Goal: Transaction & Acquisition: Purchase product/service

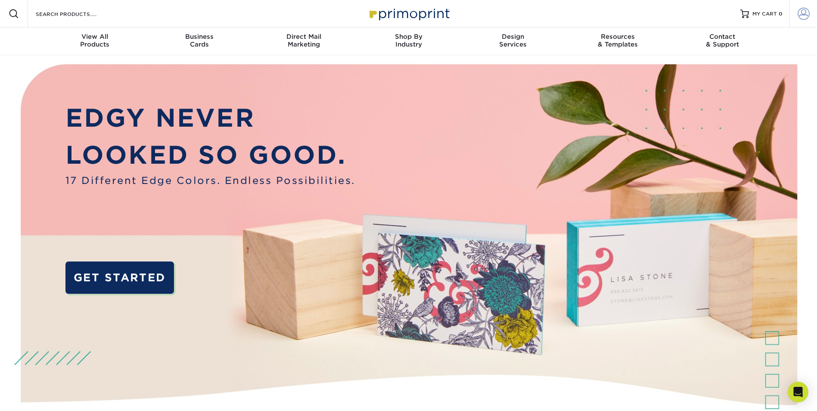
click at [620, 20] on link "Account" at bounding box center [803, 14] width 28 height 28
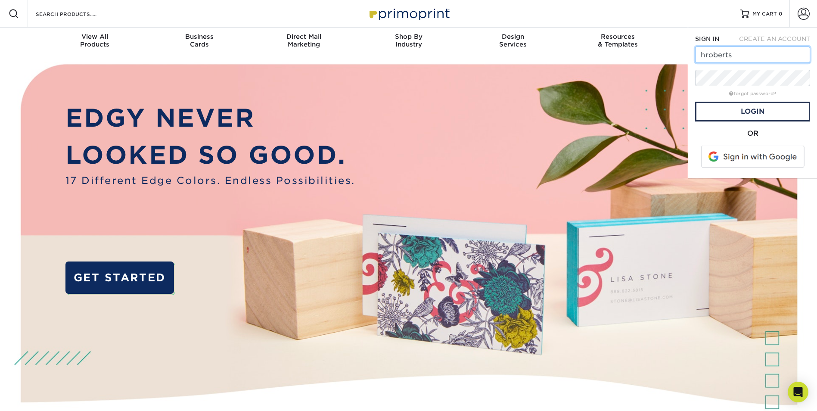
type input "hroberts@flexgen.com"
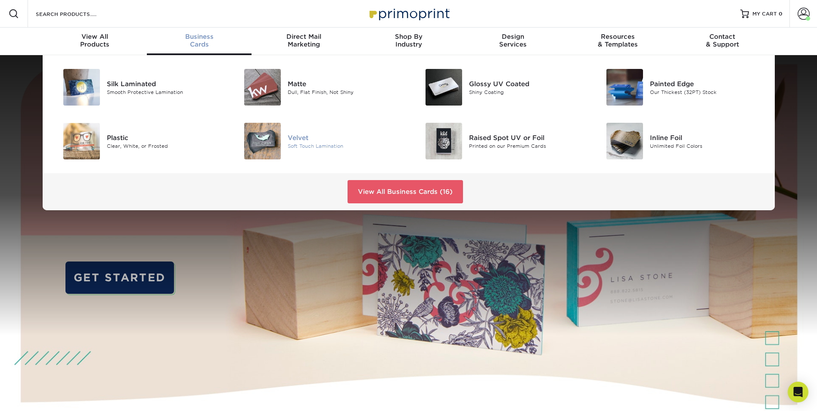
click at [269, 143] on img at bounding box center [262, 141] width 37 height 37
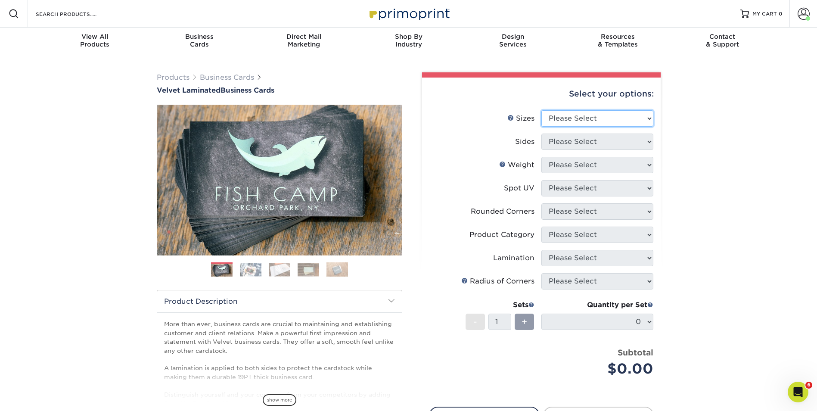
click at [580, 120] on select "Please Select 1.5" x 3.5" - Mini 1.75" x 3.5" - Mini 2" x 2" - Square 2" x 3" -…" at bounding box center [597, 118] width 112 height 16
select select "2.00x3.50"
click at [541, 110] on select "Please Select 1.5" x 3.5" - Mini 1.75" x 3.5" - Mini 2" x 2" - Square 2" x 3" -…" at bounding box center [597, 118] width 112 height 16
click at [581, 145] on select "Please Select Print Both Sides Print Front Only" at bounding box center [597, 141] width 112 height 16
select select "13abbda7-1d64-4f25-8bb2-c179b224825d"
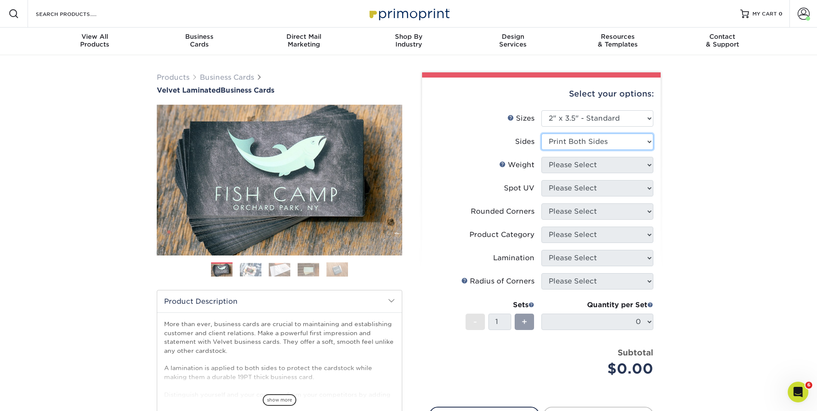
click at [541, 133] on select "Please Select Print Both Sides Print Front Only" at bounding box center [597, 141] width 112 height 16
click at [622, 171] on select "Please Select 16PT" at bounding box center [597, 165] width 112 height 16
select select "16PT"
click at [541, 157] on select "Please Select 16PT" at bounding box center [597, 165] width 112 height 16
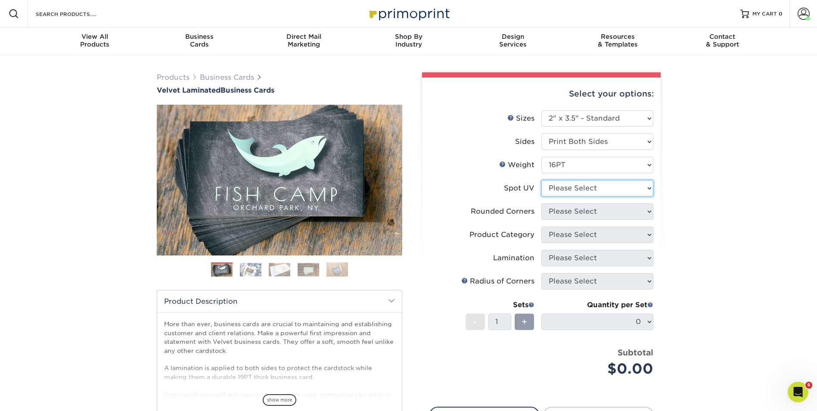
click at [570, 188] on select "Please Select No Spot UV Front and Back (Both Sides) Front Only Back Only" at bounding box center [597, 188] width 112 height 16
click at [575, 192] on select "Please Select No Spot UV Front and Back (Both Sides) Front Only Back Only" at bounding box center [597, 188] width 112 height 16
select select "0"
click at [541, 180] on select "Please Select No Spot UV Front and Back (Both Sides) Front Only Back Only" at bounding box center [597, 188] width 112 height 16
click at [572, 213] on select "Please Select Yes - Round 2 Corners Yes - Round 4 Corners No" at bounding box center [597, 211] width 112 height 16
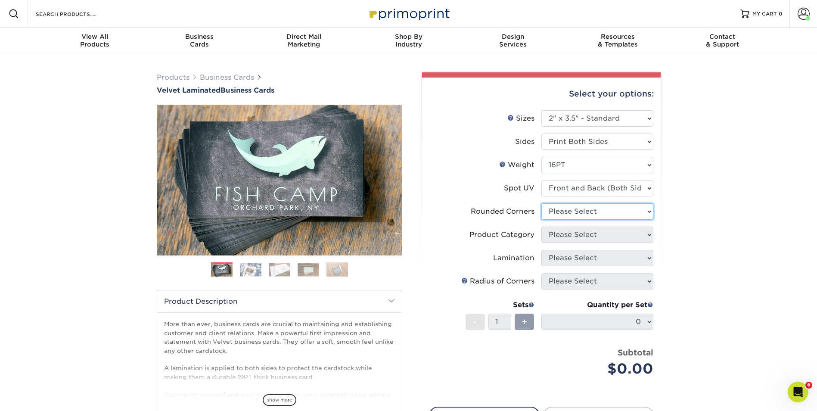
select select "7672df9e-0e0a-464d-8e1f-920c575e4da3"
click at [541, 203] on select "Please Select Yes - Round 2 Corners Yes - Round 4 Corners No" at bounding box center [597, 211] width 112 height 16
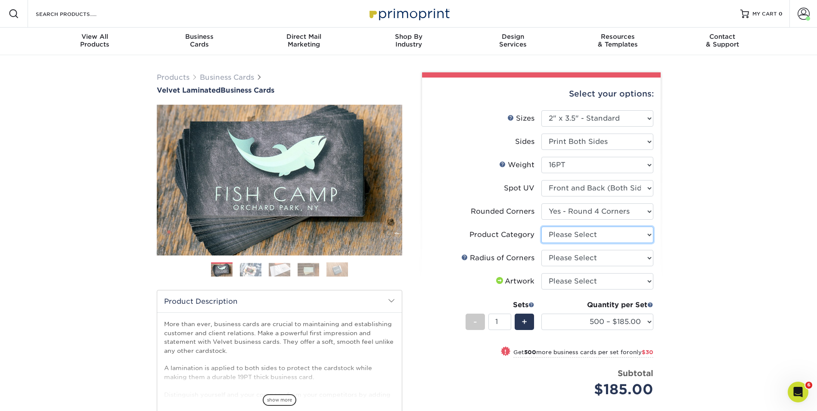
click at [594, 232] on select "Please Select Business Cards" at bounding box center [597, 234] width 112 height 16
select select "3b5148f1-0588-4f88-a218-97bcfdce65c1"
click at [541, 226] on select "Please Select Business Cards" at bounding box center [597, 234] width 112 height 16
click at [583, 256] on select "Please Select Rounded 1/8" Rounded 1/4"" at bounding box center [597, 258] width 112 height 16
select select "589680c7-ee9a-431b-9d12-d7aeb1386a97"
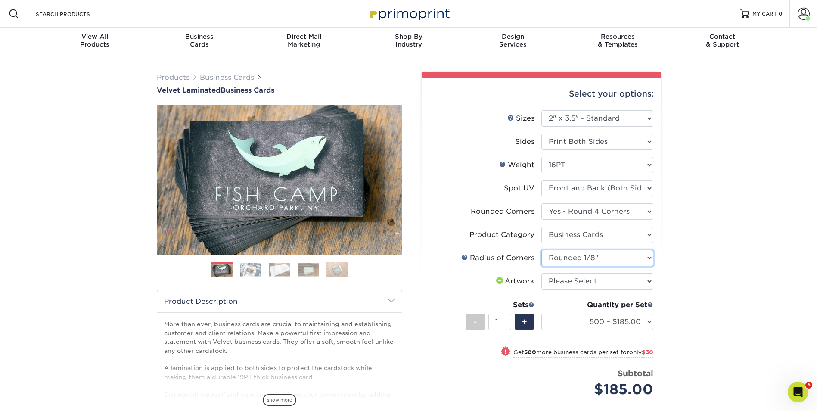
click at [541, 250] on select "Please Select Rounded 1/8" Rounded 1/4"" at bounding box center [597, 258] width 112 height 16
click at [576, 278] on select "Please Select I will upload files I need a design - $100" at bounding box center [597, 281] width 112 height 16
select select "upload"
click at [541, 273] on select "Please Select I will upload files I need a design - $100" at bounding box center [597, 281] width 112 height 16
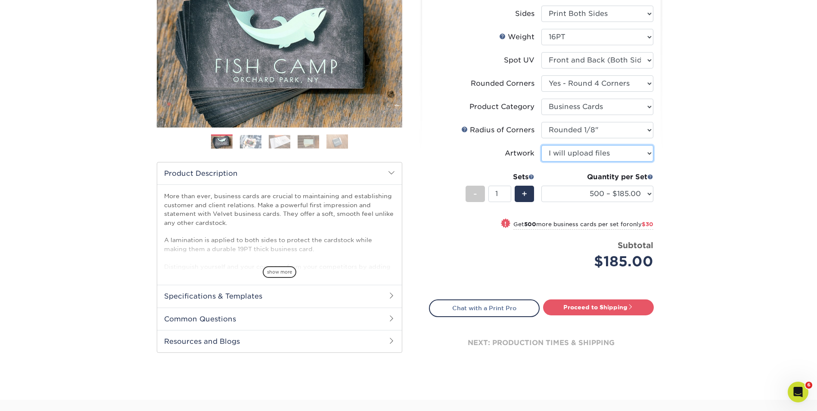
scroll to position [215, 0]
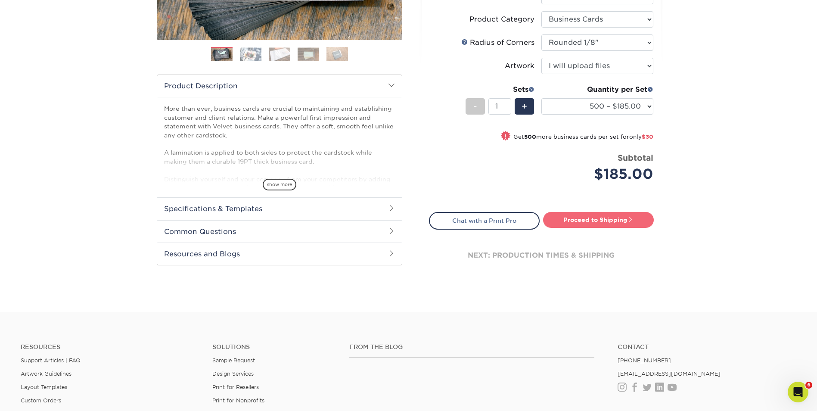
click at [630, 214] on link "Proceed to Shipping" at bounding box center [598, 219] width 111 height 15
type input "Set 1"
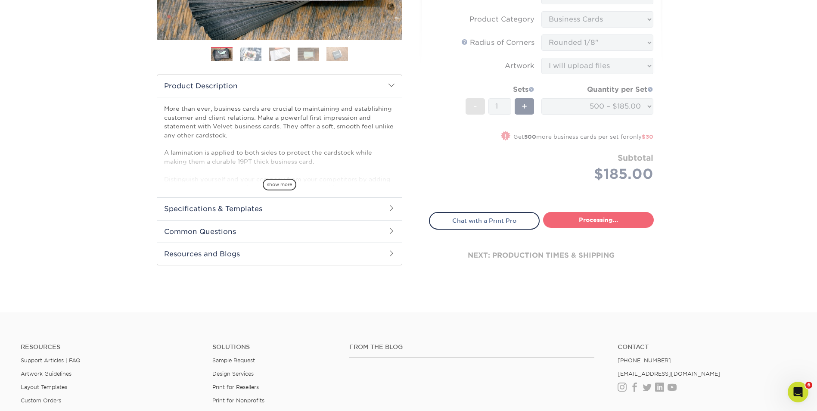
select select "324fe1f0-70d0-4914-adf4-8f61103db615"
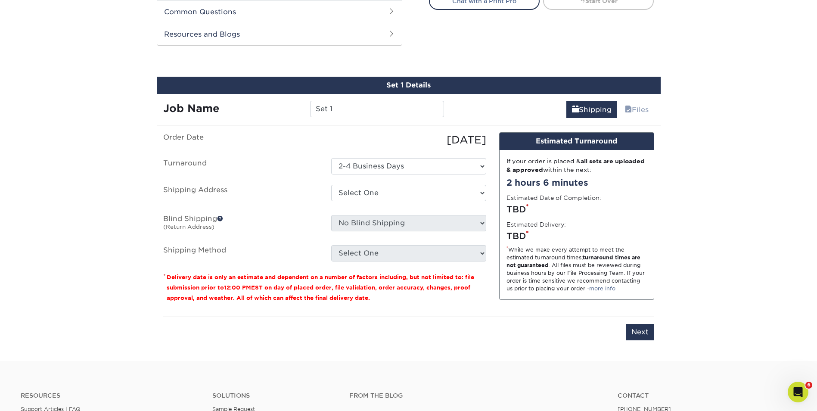
scroll to position [451, 0]
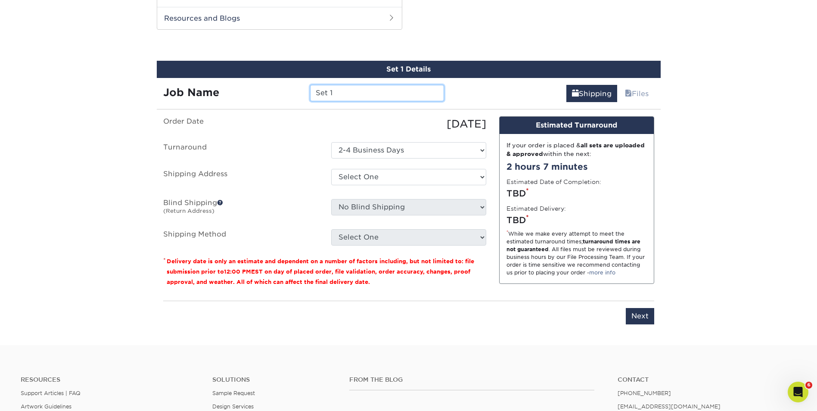
drag, startPoint x: 364, startPoint y: 88, endPoint x: 303, endPoint y: 86, distance: 60.8
click at [305, 89] on div "Set 1" at bounding box center [377, 93] width 147 height 16
click at [342, 92] on input "Set 1" at bounding box center [377, 93] width 134 height 16
drag, startPoint x: 338, startPoint y: 93, endPoint x: 309, endPoint y: 90, distance: 29.0
click at [310, 90] on input "Set 1" at bounding box center [377, 93] width 134 height 16
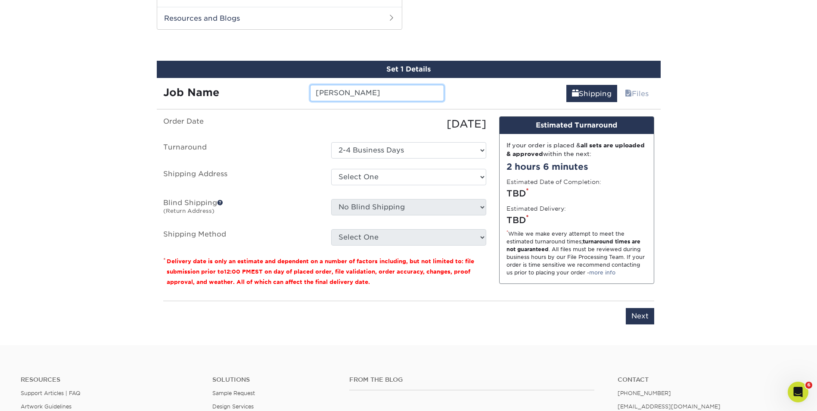
type input "[PERSON_NAME]"
click at [366, 174] on select "Select One Adam Nygaard Annalyn Annalyn Jones Aruna Chandra Ben Yang Brandon M …" at bounding box center [408, 177] width 155 height 16
select select "newaddress"
click at [331, 169] on select "Select One Adam Nygaard Annalyn Annalyn Jones Aruna Chandra Ben Yang Brandon M …" at bounding box center [408, 177] width 155 height 16
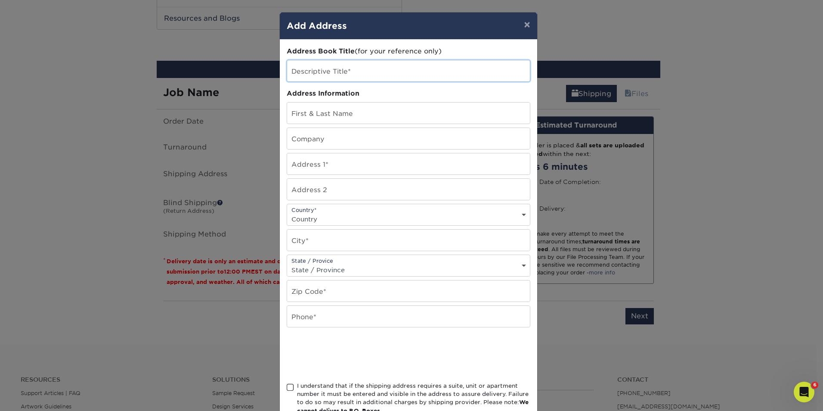
click at [298, 74] on input "text" at bounding box center [408, 70] width 243 height 21
type input "[PERSON_NAME]"
click at [310, 115] on input "text" at bounding box center [408, 112] width 243 height 21
type input "[PERSON_NAME]"
click at [312, 145] on input "text" at bounding box center [408, 138] width 243 height 21
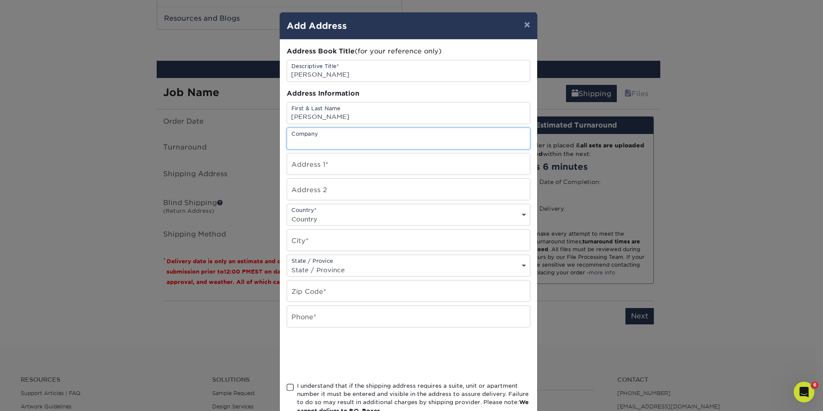
type input "Flex Gen"
type input "280 S Mangum St #150, Durham NC"
select select "US"
type input "Manasquan"
select select "NJ"
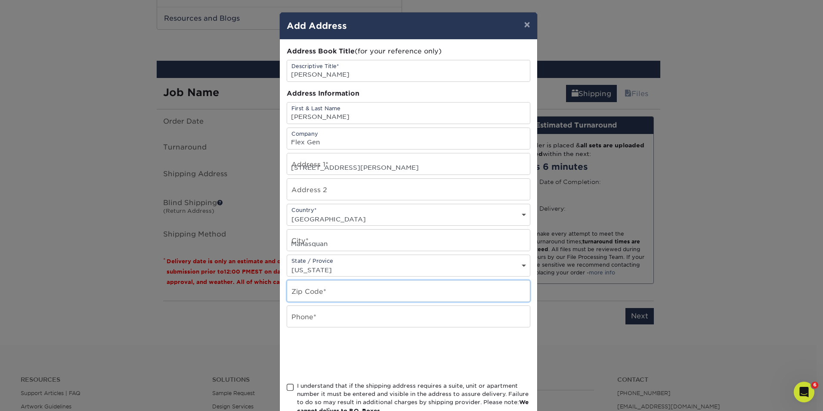
type input "08736"
type input "9198039337"
click at [311, 225] on div "Country* Country United States Canada ----------------------------- Afghanistan…" at bounding box center [409, 215] width 244 height 22
click at [323, 243] on input "Manasquan" at bounding box center [408, 239] width 243 height 21
drag, startPoint x: 344, startPoint y: 245, endPoint x: 273, endPoint y: 237, distance: 71.6
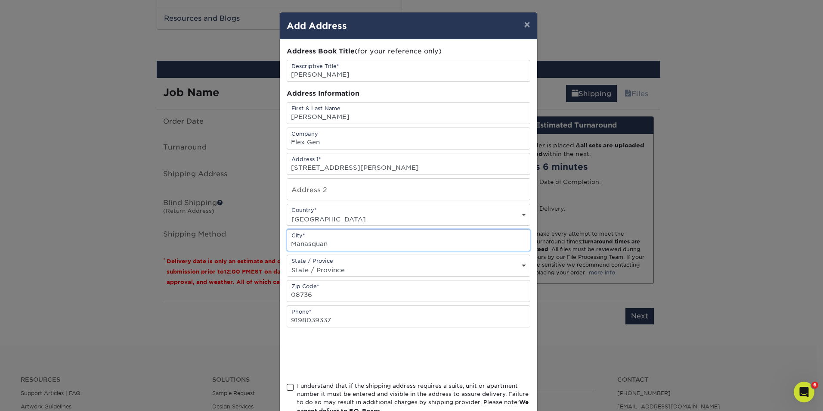
click at [273, 237] on div "× Add Address Address Book Title (for your reference only) Descriptive Title* M…" at bounding box center [411, 205] width 823 height 411
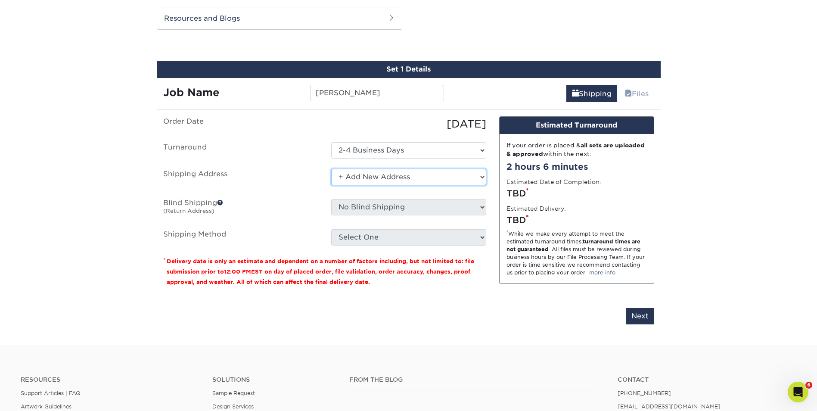
click at [483, 175] on select "Select One Adam Nygaard Annalyn Annalyn Jones Aruna Chandra Ben Yang Brandon M …" at bounding box center [408, 177] width 155 height 16
click at [331, 169] on select "Select One Adam Nygaard Annalyn Annalyn Jones Aruna Chandra Ben Yang Brandon M …" at bounding box center [408, 177] width 155 height 16
click at [373, 177] on select "Select One Adam Nygaard Annalyn Annalyn Jones Aruna Chandra Ben Yang Brandon M …" at bounding box center [408, 177] width 155 height 16
click at [331, 169] on select "Select One Adam Nygaard Annalyn Annalyn Jones Aruna Chandra Ben Yang Brandon M …" at bounding box center [408, 177] width 155 height 16
click at [414, 248] on fieldset "Order Date 09/23/2025 Turnaround Select One 2-4 Business Days Shipping Address …" at bounding box center [324, 185] width 323 height 139
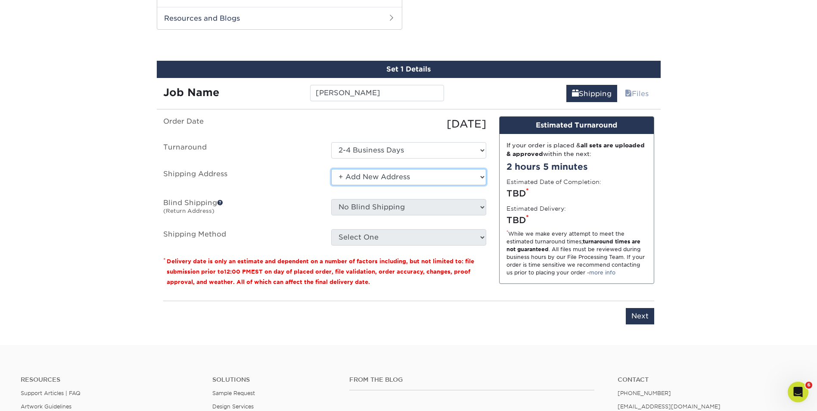
click at [351, 178] on select "Select One Adam Nygaard Annalyn Annalyn Jones Aruna Chandra Ben Yang Brandon M …" at bounding box center [408, 177] width 155 height 16
click at [331, 169] on select "Select One Adam Nygaard Annalyn Annalyn Jones Aruna Chandra Ben Yang Brandon M …" at bounding box center [408, 177] width 155 height 16
click at [440, 406] on div "From the Blog" at bounding box center [477, 403] width 268 height 55
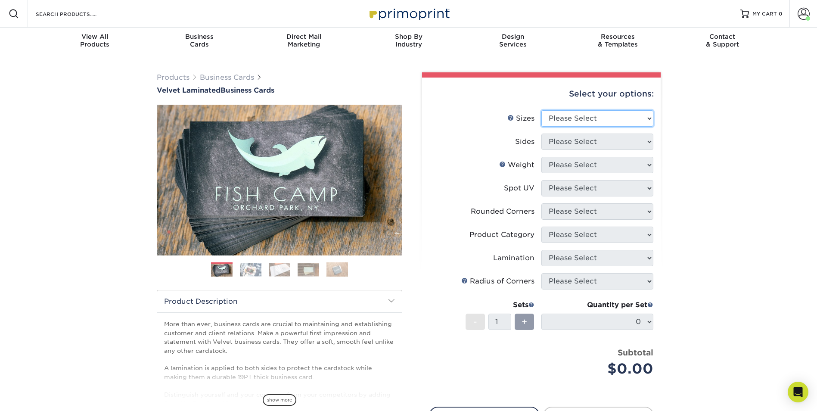
click at [573, 111] on select "Please Select 1.5" x 3.5" - Mini 1.75" x 3.5" - Mini 2" x 2" - Square 2" x 3" -…" at bounding box center [597, 118] width 112 height 16
click at [559, 121] on select "Please Select 1.5" x 3.5" - Mini 1.75" x 3.5" - Mini 2" x 2" - Square 2" x 3" -…" at bounding box center [597, 118] width 112 height 16
select select "2.00x3.50"
click at [541, 110] on select "Please Select 1.5" x 3.5" - Mini 1.75" x 3.5" - Mini 2" x 2" - Square 2" x 3" -…" at bounding box center [597, 118] width 112 height 16
click at [558, 141] on select "Please Select Print Both Sides Print Front Only" at bounding box center [597, 141] width 112 height 16
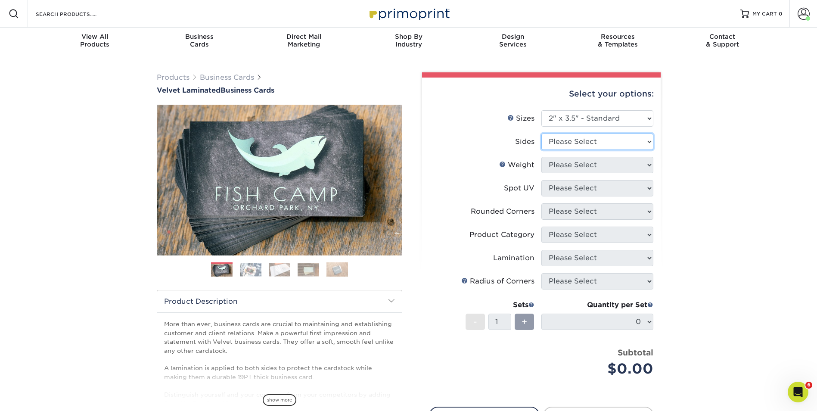
select select "13abbda7-1d64-4f25-8bb2-c179b224825d"
click at [541, 133] on select "Please Select Print Both Sides Print Front Only" at bounding box center [597, 141] width 112 height 16
click at [564, 168] on select "Please Select 16PT" at bounding box center [597, 165] width 112 height 16
select select "16PT"
click at [541, 157] on select "Please Select 16PT" at bounding box center [597, 165] width 112 height 16
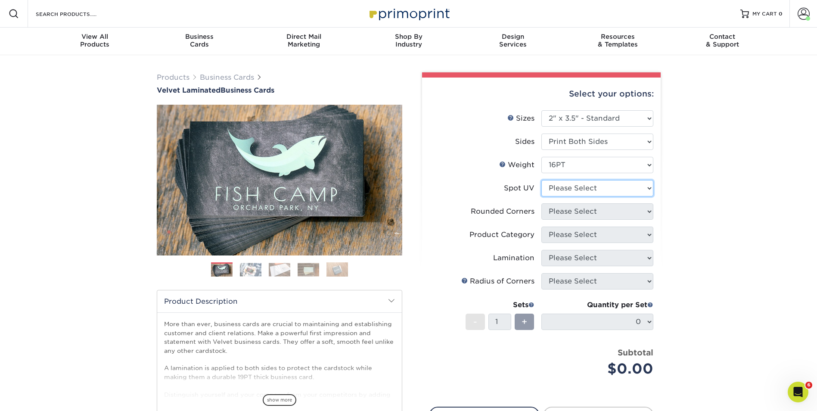
click at [572, 185] on select "Please Select No Spot UV Front and Back (Both Sides) Front Only Back Only" at bounding box center [597, 188] width 112 height 16
select select "0"
click at [541, 180] on select "Please Select No Spot UV Front and Back (Both Sides) Front Only Back Only" at bounding box center [597, 188] width 112 height 16
click at [579, 205] on select "Please Select Yes - Round 2 Corners Yes - Round 4 Corners No" at bounding box center [597, 211] width 112 height 16
select select "7672df9e-0e0a-464d-8e1f-920c575e4da3"
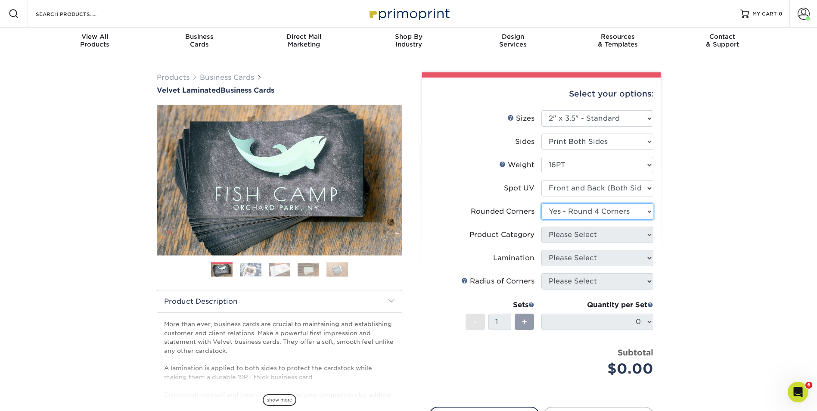
click at [541, 203] on select "Please Select Yes - Round 2 Corners Yes - Round 4 Corners No" at bounding box center [597, 211] width 112 height 16
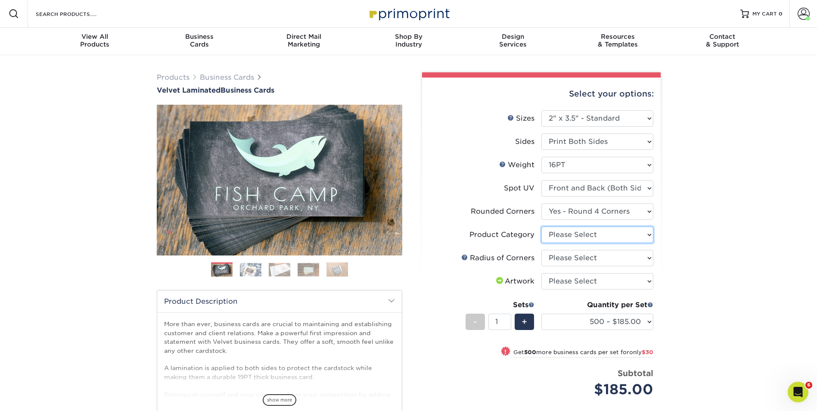
click at [578, 237] on select "Please Select Business Cards" at bounding box center [597, 234] width 112 height 16
select select "3b5148f1-0588-4f88-a218-97bcfdce65c1"
click at [541, 226] on select "Please Select Business Cards" at bounding box center [597, 234] width 112 height 16
click at [575, 252] on select "Please Select Rounded 1/8" Rounded 1/4"" at bounding box center [597, 258] width 112 height 16
select select "589680c7-ee9a-431b-9d12-d7aeb1386a97"
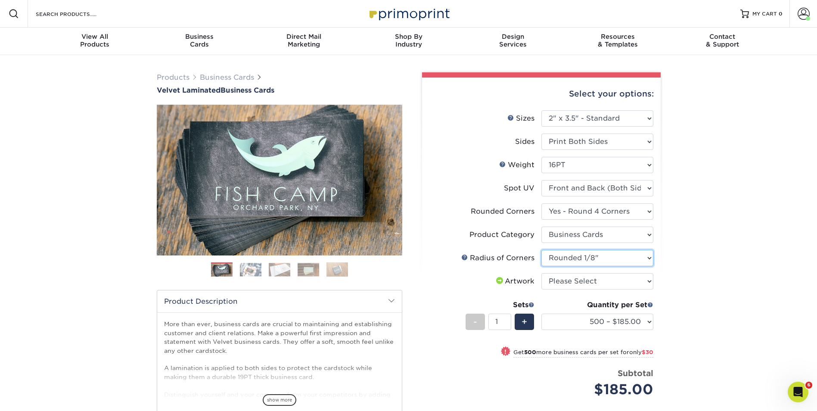
click at [541, 250] on select "Please Select Rounded 1/8" Rounded 1/4"" at bounding box center [597, 258] width 112 height 16
click at [569, 282] on select "Please Select I will upload files I need a design - $100" at bounding box center [597, 281] width 112 height 16
select select "upload"
click at [541, 273] on select "Please Select I will upload files I need a design - $100" at bounding box center [597, 281] width 112 height 16
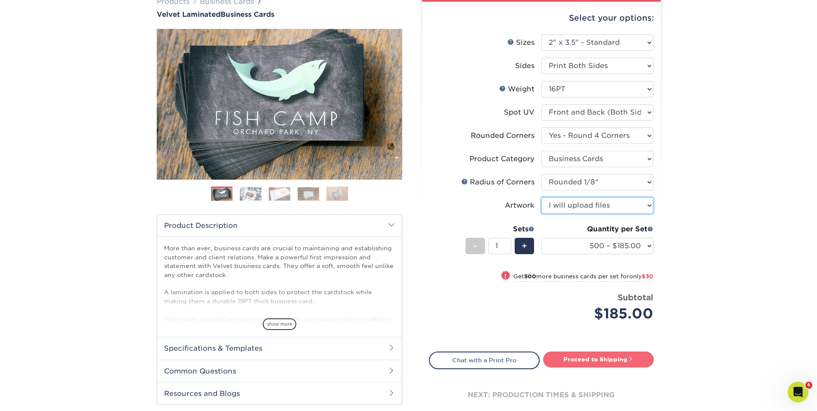
scroll to position [86, 0]
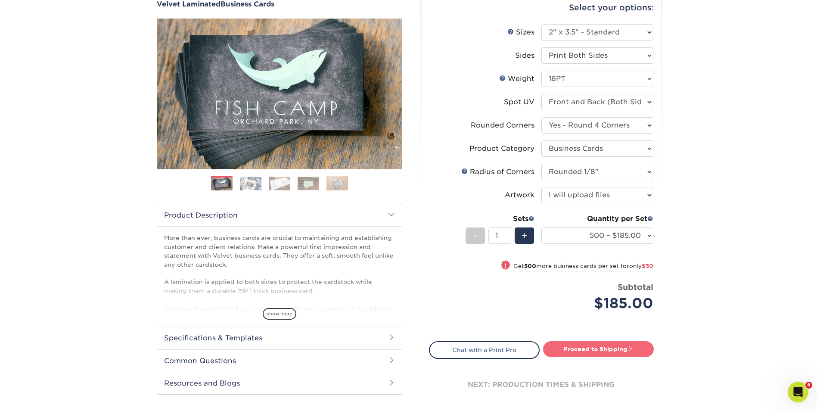
click at [589, 347] on link "Proceed to Shipping" at bounding box center [598, 348] width 111 height 15
type input "Set 1"
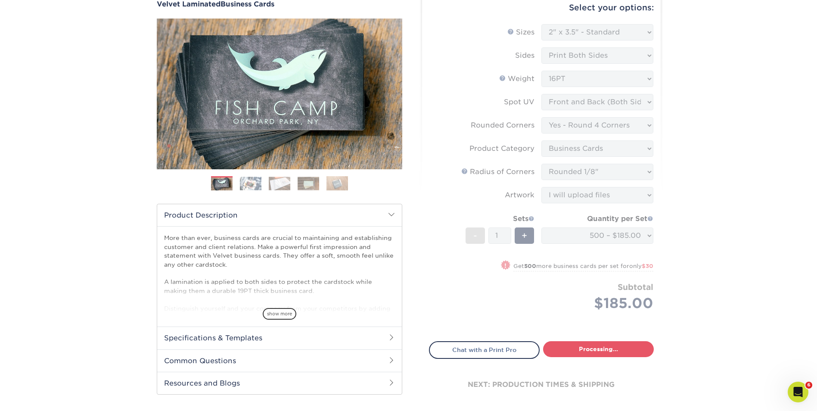
select select "324fe1f0-70d0-4914-adf4-8f61103db615"
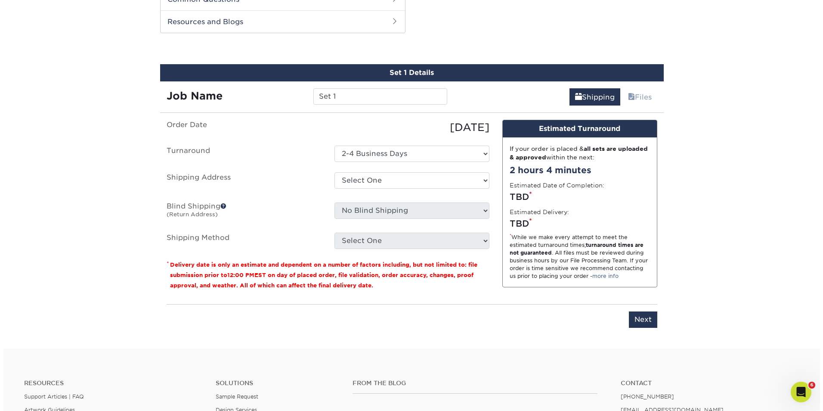
scroll to position [451, 0]
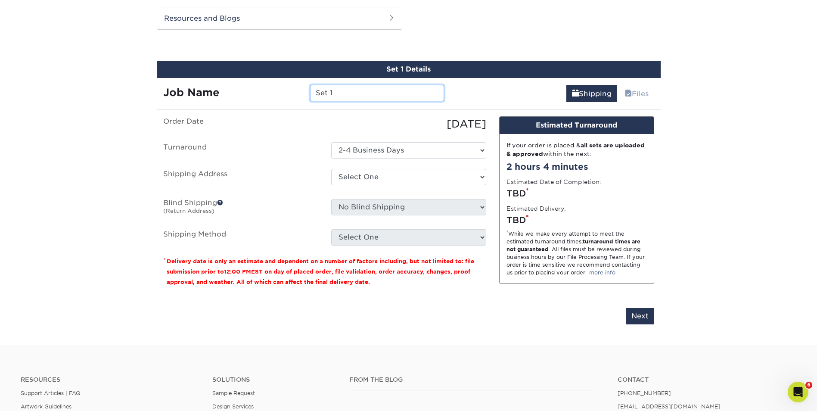
drag, startPoint x: 350, startPoint y: 99, endPoint x: 293, endPoint y: 96, distance: 57.4
click at [293, 96] on div "Job Name Set 1" at bounding box center [304, 93] width 294 height 16
type input "[PERSON_NAME]"
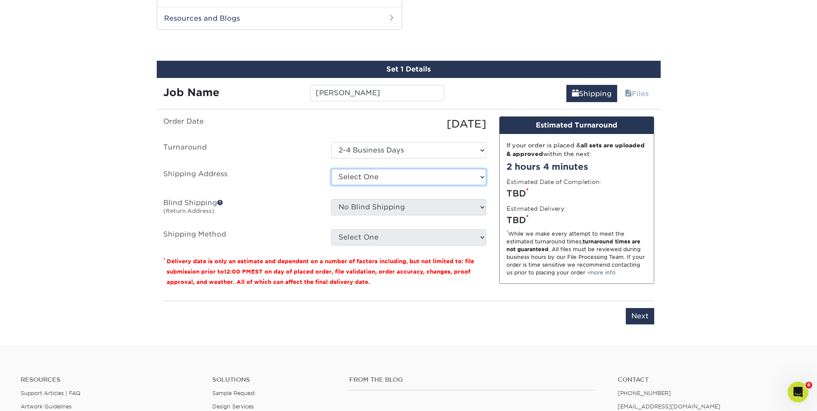
click at [365, 176] on select "Select One Adam Nygaard Annalyn Annalyn Jones Aruna Chandra Ben Yang Brandon M …" at bounding box center [408, 177] width 155 height 16
select select "newaddress"
click at [331, 169] on select "Select One Adam Nygaard Annalyn Annalyn Jones Aruna Chandra Ben Yang Brandon M …" at bounding box center [408, 177] width 155 height 16
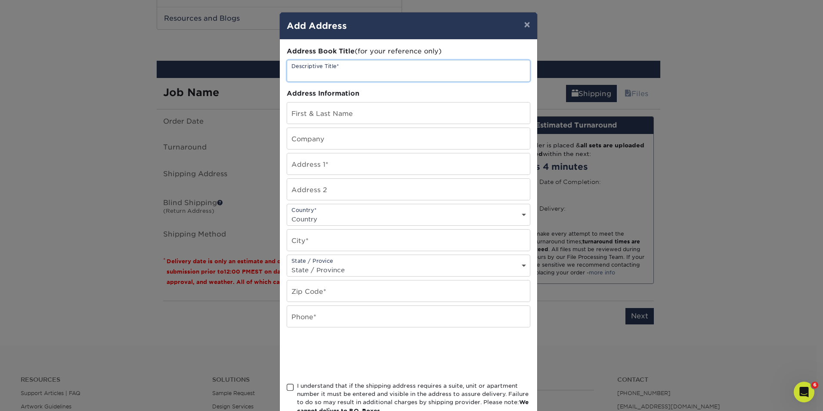
drag, startPoint x: 304, startPoint y: 66, endPoint x: 305, endPoint y: 71, distance: 5.0
click at [304, 66] on input "text" at bounding box center [408, 70] width 243 height 21
type input "[PERSON_NAME]"
click at [308, 115] on input "text" at bounding box center [408, 112] width 243 height 21
type input "[PERSON_NAME]"
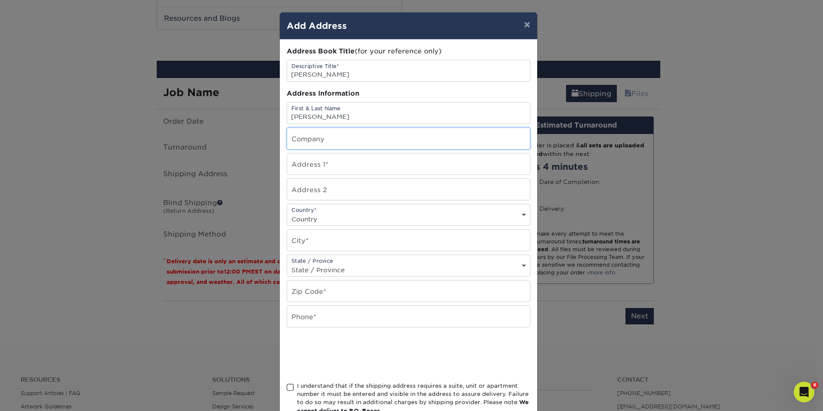
click at [297, 140] on input "text" at bounding box center [408, 138] width 243 height 21
type input "FlexGen"
click at [297, 161] on input "text" at bounding box center [408, 163] width 243 height 21
type input "280 S Mangum St"
click at [293, 220] on select "Country United States Canada ----------------------------- Afghanistan Albania …" at bounding box center [408, 219] width 243 height 12
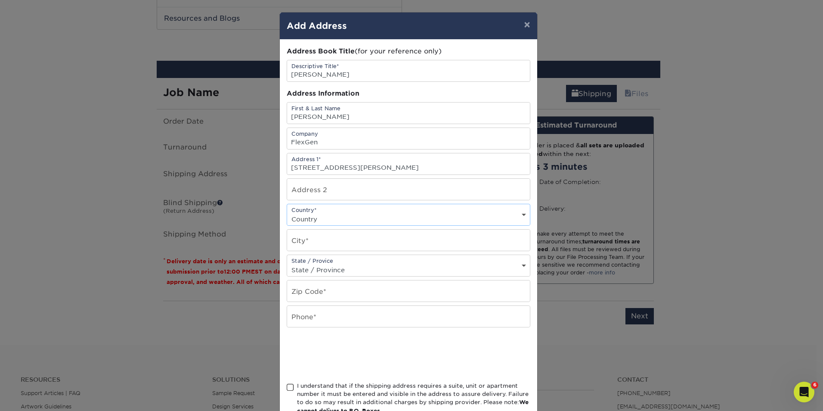
select select "US"
click at [287, 213] on select "Country United States Canada ----------------------------- Afghanistan Albania …" at bounding box center [408, 219] width 243 height 12
click at [330, 248] on input "text" at bounding box center [408, 239] width 243 height 21
type input "Durham"
click at [313, 267] on select "State / Province Alabama Alaska Arizona Arkansas California Colorado Connecticu…" at bounding box center [408, 269] width 243 height 12
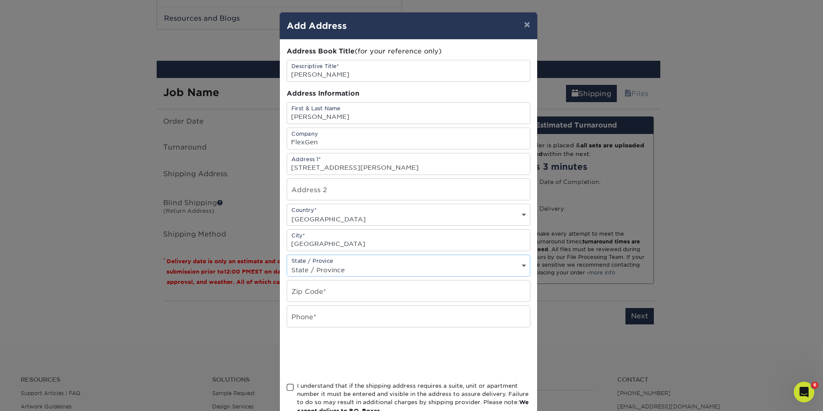
select select "NC"
click at [287, 263] on select "State / Province Alabama Alaska Arizona Arkansas California Colorado Connecticu…" at bounding box center [408, 269] width 243 height 12
click at [323, 287] on input "text" at bounding box center [408, 290] width 243 height 21
click at [331, 289] on input "text" at bounding box center [408, 290] width 243 height 21
type input "27701"
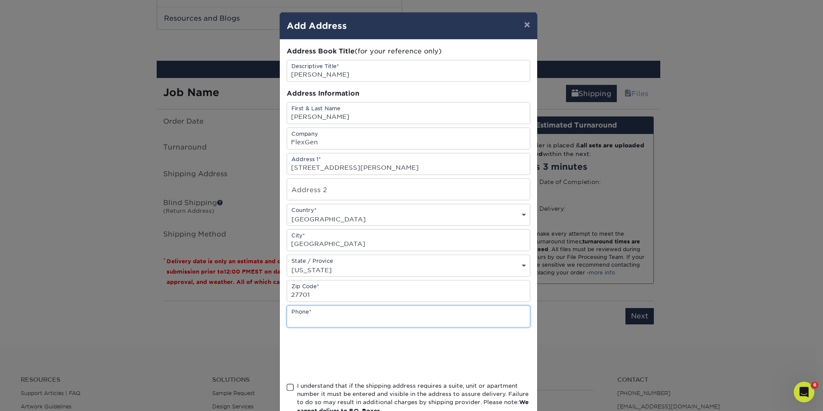
click at [486, 321] on input "text" at bounding box center [408, 316] width 243 height 21
click at [363, 323] on input "text" at bounding box center [408, 316] width 243 height 21
type input "9198039337"
click at [289, 389] on span at bounding box center [290, 387] width 7 height 8
click at [0, 0] on input "I understand that if the shipping address requires a suite, unit or apartment n…" at bounding box center [0, 0] width 0 height 0
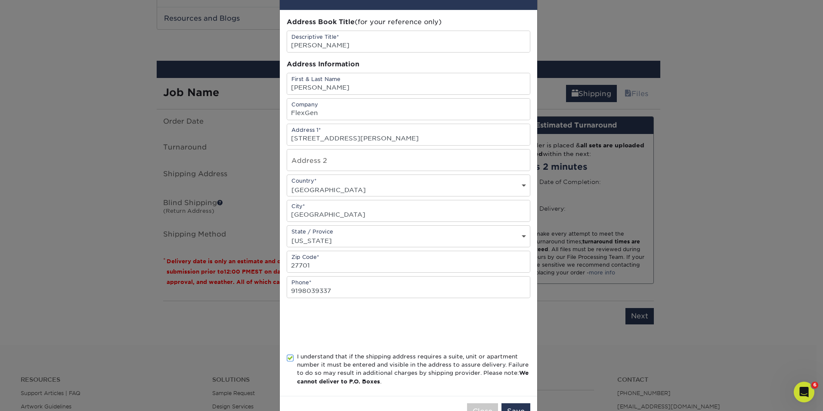
scroll to position [57, 0]
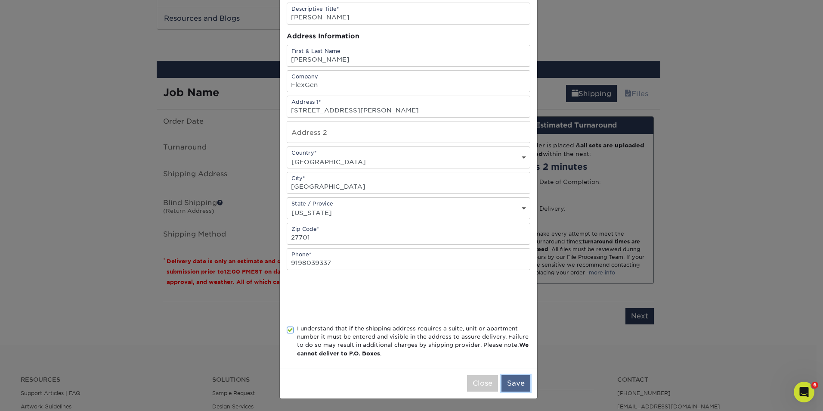
click at [512, 383] on button "Save" at bounding box center [516, 383] width 29 height 16
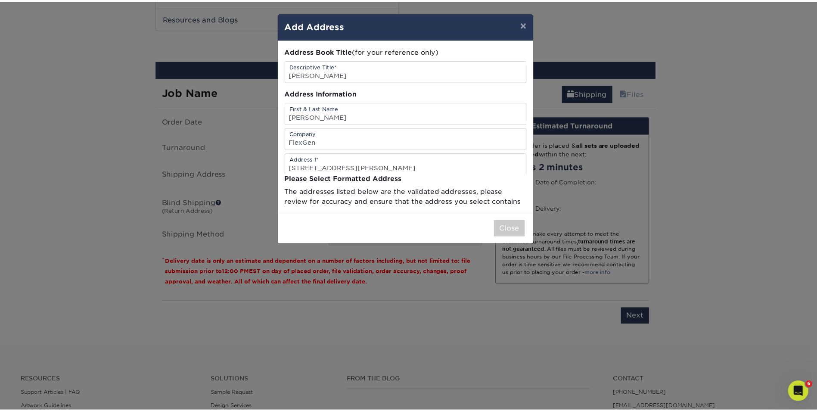
scroll to position [0, 0]
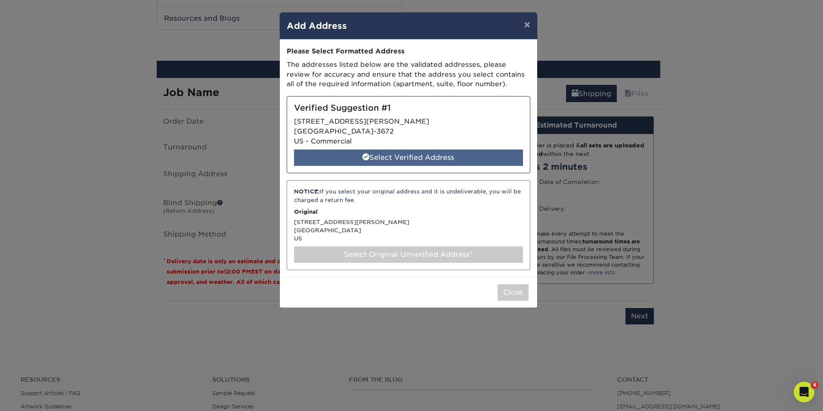
click at [423, 152] on div "Select Verified Address" at bounding box center [408, 157] width 229 height 16
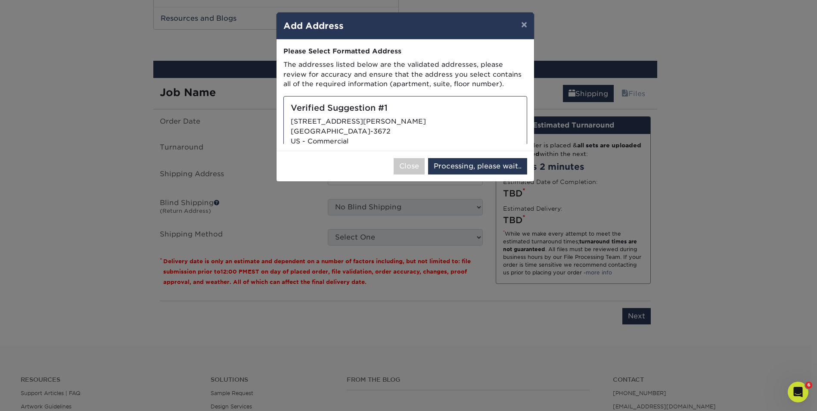
select select "286250"
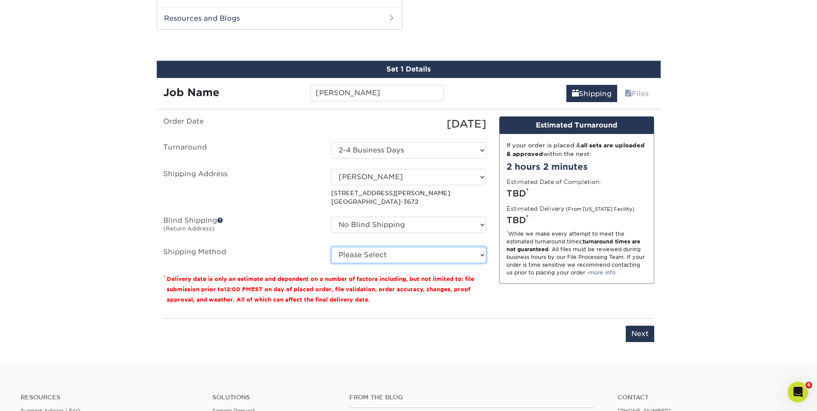
click at [411, 258] on select "Please Select Ground Shipping (+$8.96) 3 Day Shipping Service (+$15.34) 2 Day A…" at bounding box center [408, 255] width 155 height 16
select select "03"
click at [331, 247] on select "Please Select Ground Shipping (+$8.96) 3 Day Shipping Service (+$15.34) 2 Day A…" at bounding box center [408, 255] width 155 height 16
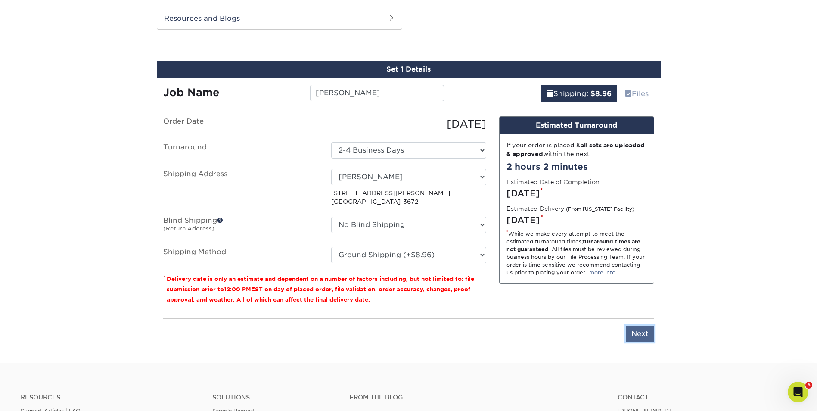
click at [635, 333] on input "Next" at bounding box center [640, 333] width 28 height 16
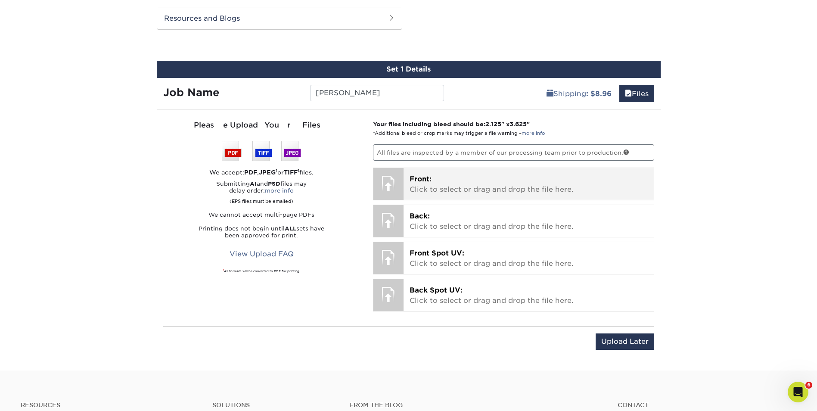
click at [428, 191] on p "Front: Click to select or drag and drop the file here." at bounding box center [528, 184] width 238 height 21
click at [441, 192] on p "Front: Click to select or drag and drop the file here." at bounding box center [528, 184] width 238 height 21
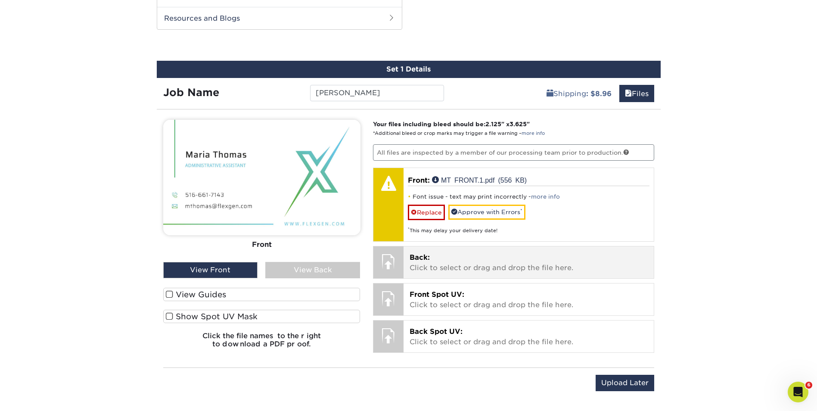
click at [446, 262] on p "Back: Click to select or drag and drop the file here." at bounding box center [528, 262] width 238 height 21
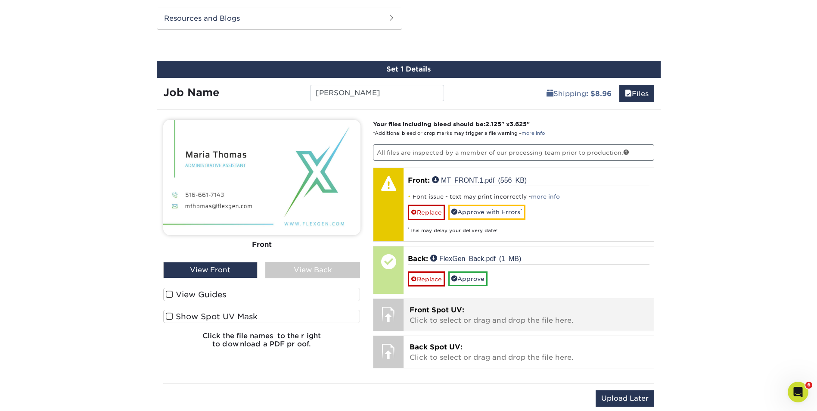
click at [436, 313] on span "Front Spot UV:" at bounding box center [436, 310] width 55 height 8
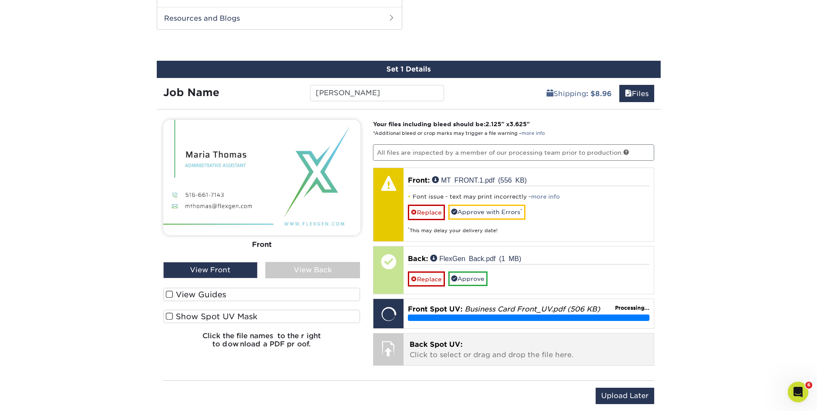
click at [403, 346] on div at bounding box center [388, 348] width 30 height 30
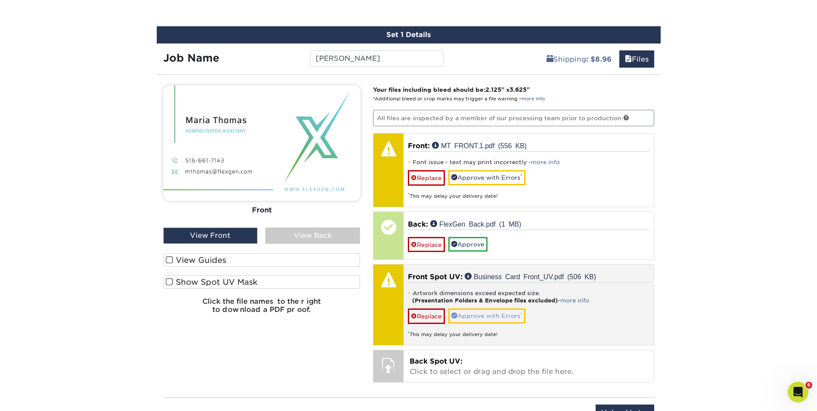
scroll to position [537, 0]
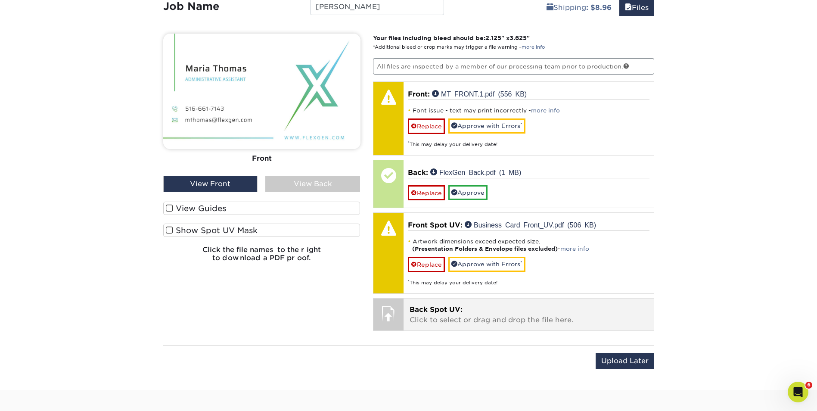
click at [431, 320] on p "Back Spot UV: Click to select or drag and drop the file here." at bounding box center [528, 314] width 238 height 21
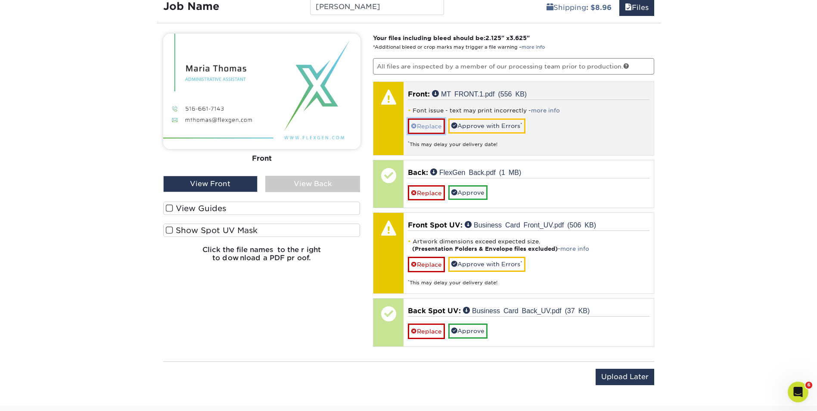
click at [426, 127] on link "Replace" at bounding box center [426, 125] width 37 height 15
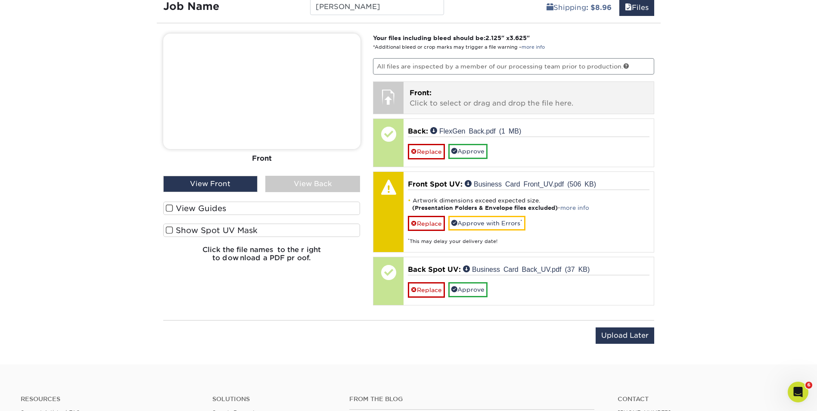
click at [443, 100] on p "Front: Click to select or drag and drop the file here." at bounding box center [528, 98] width 238 height 21
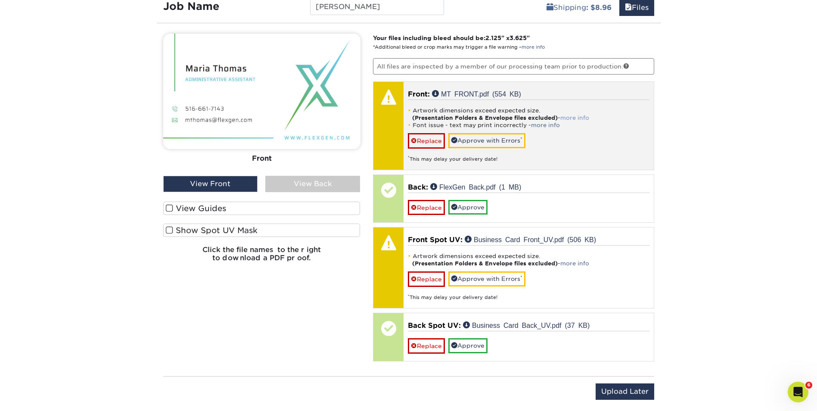
click at [587, 117] on link "more info" at bounding box center [574, 118] width 29 height 6
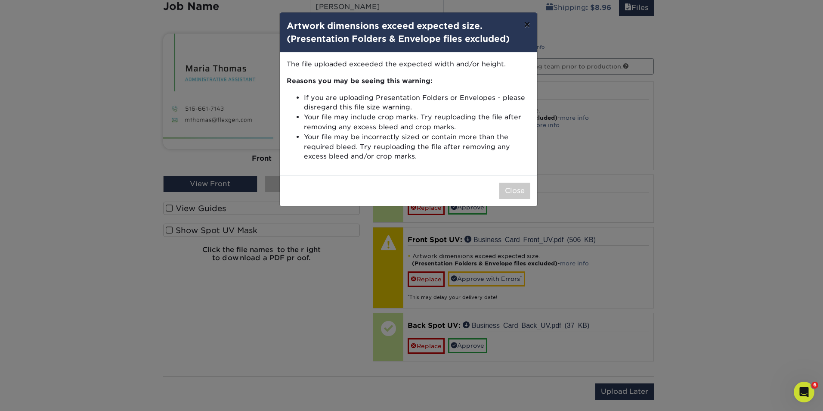
click at [525, 22] on button "×" at bounding box center [527, 24] width 20 height 24
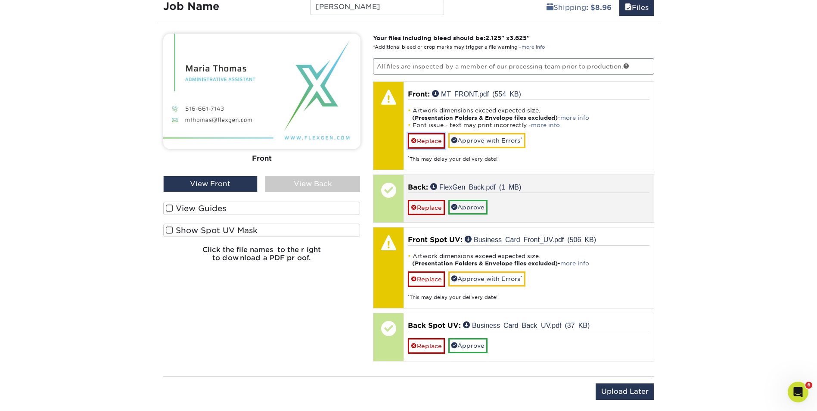
click at [424, 141] on link "Replace" at bounding box center [426, 140] width 37 height 15
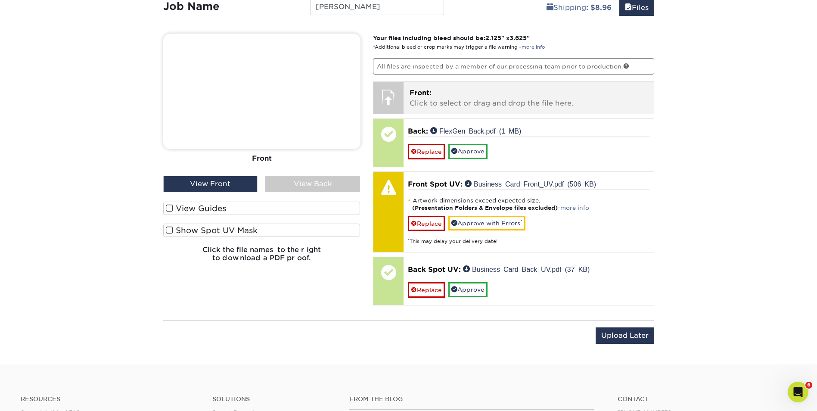
click at [440, 89] on p "Front: Click to select or drag and drop the file here." at bounding box center [528, 98] width 238 height 21
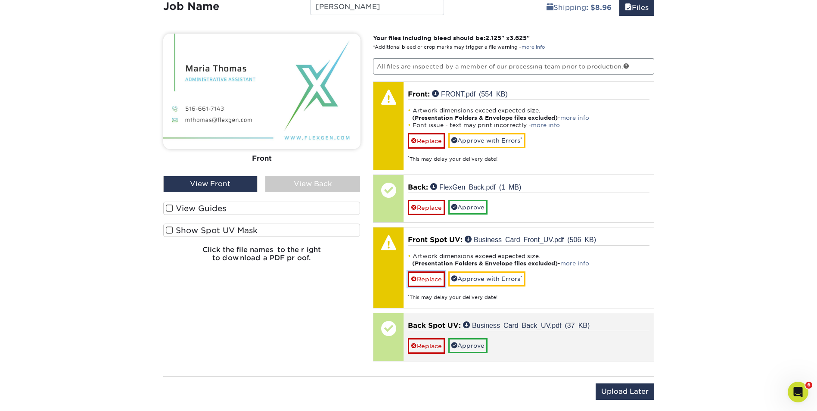
click at [426, 278] on link "Replace" at bounding box center [426, 278] width 37 height 15
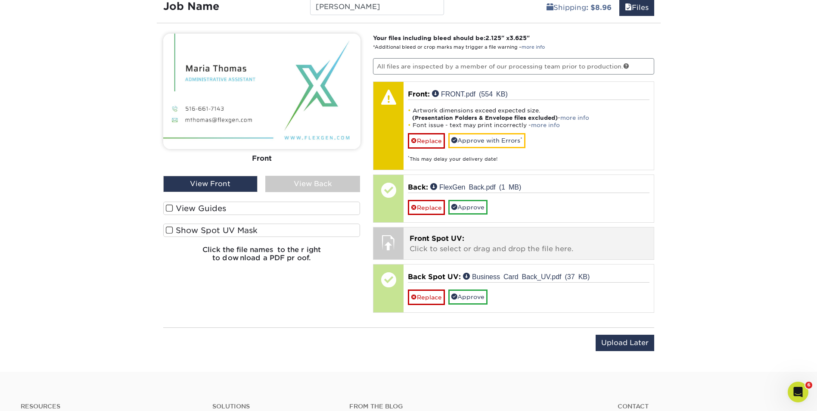
click at [430, 245] on p "Front Spot UV: Click to select or drag and drop the file here." at bounding box center [528, 243] width 238 height 21
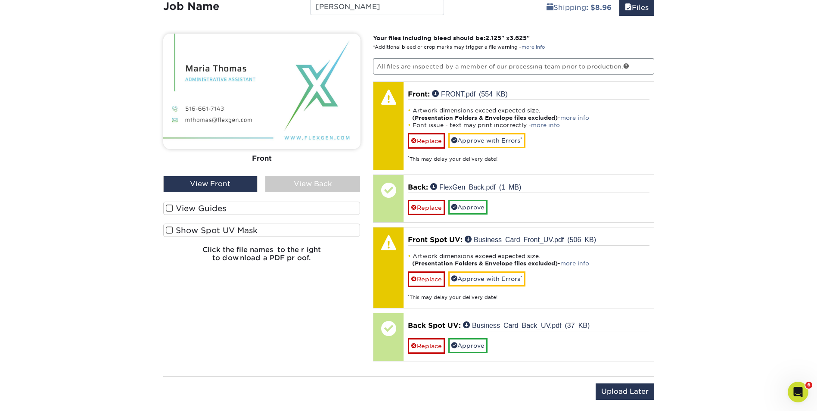
click at [235, 237] on div "Show Spot UV Mask" at bounding box center [261, 232] width 197 height 18
click at [170, 228] on span at bounding box center [169, 230] width 7 height 8
click at [0, 0] on input "Show Spot UV Mask" at bounding box center [0, 0] width 0 height 0
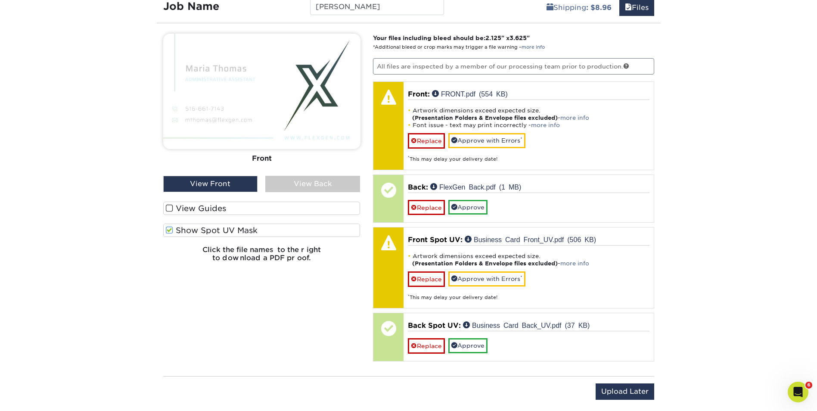
click at [301, 183] on div "View Back" at bounding box center [312, 184] width 95 height 16
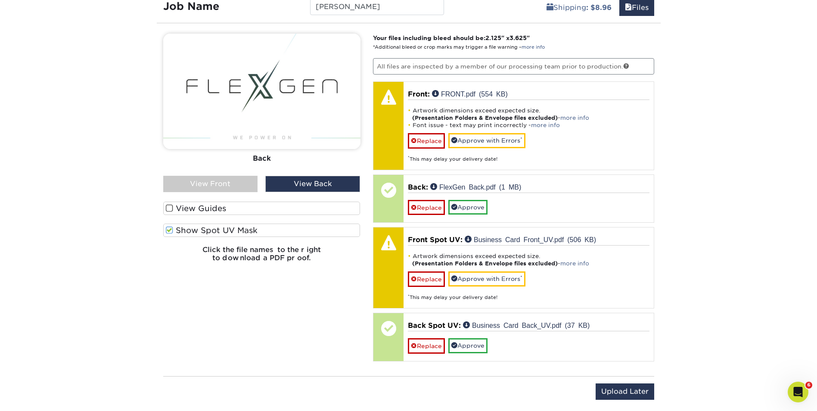
click at [244, 179] on div "View Front" at bounding box center [210, 184] width 95 height 16
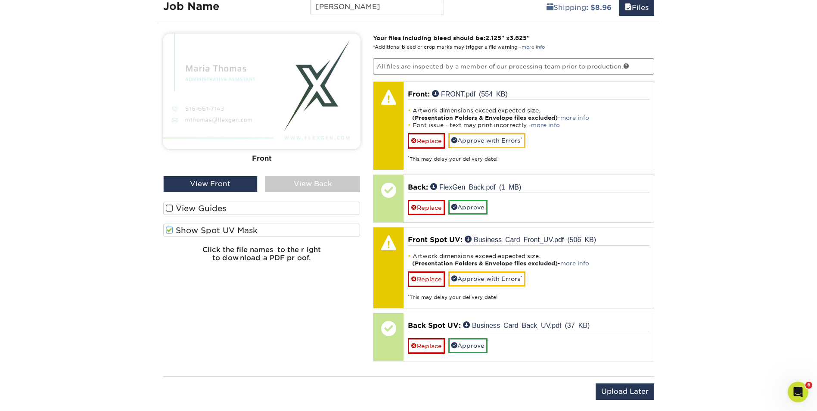
click at [164, 229] on label "Show Spot UV Mask" at bounding box center [261, 229] width 197 height 13
click at [0, 0] on input "Show Spot UV Mask" at bounding box center [0, 0] width 0 height 0
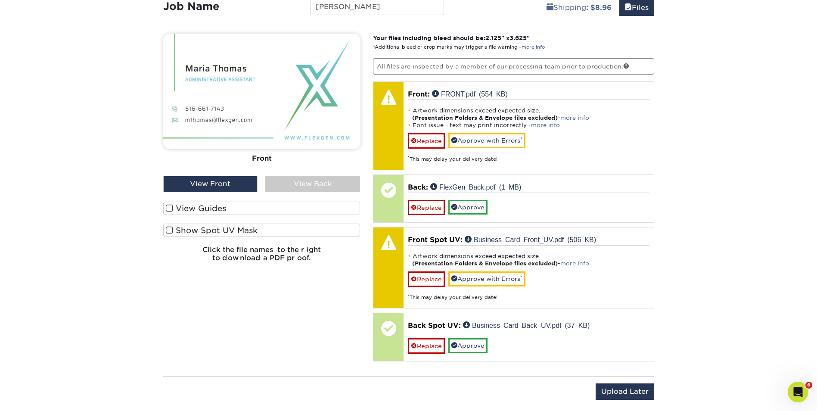
click at [327, 181] on div "View Back" at bounding box center [312, 184] width 95 height 16
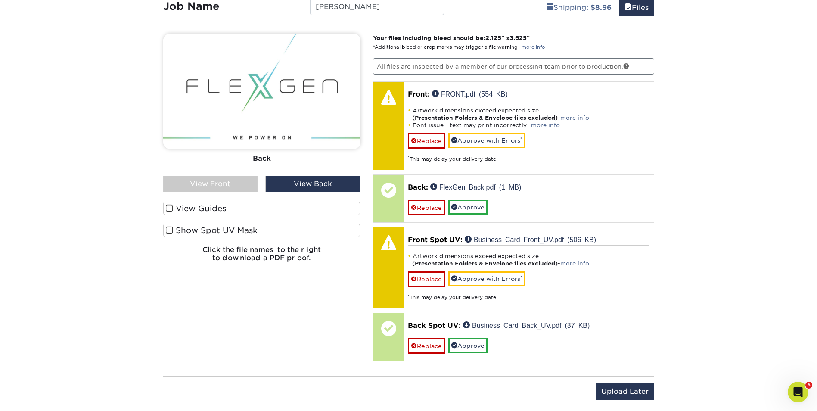
click at [246, 181] on div "View Front" at bounding box center [210, 184] width 95 height 16
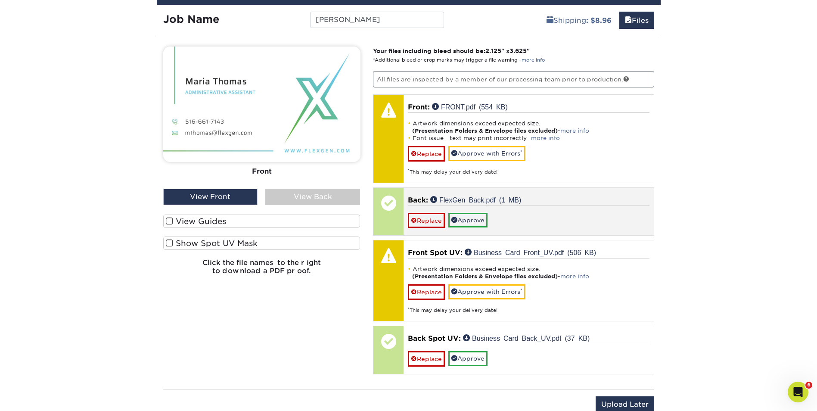
scroll to position [451, 0]
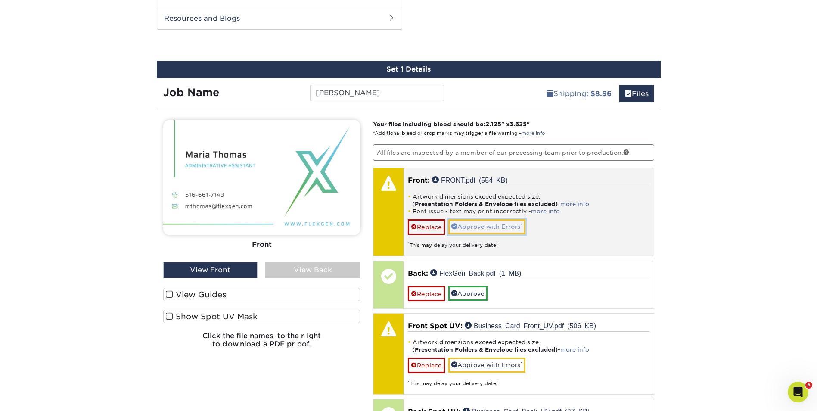
click at [496, 228] on link "Approve with Errors *" at bounding box center [486, 226] width 77 height 15
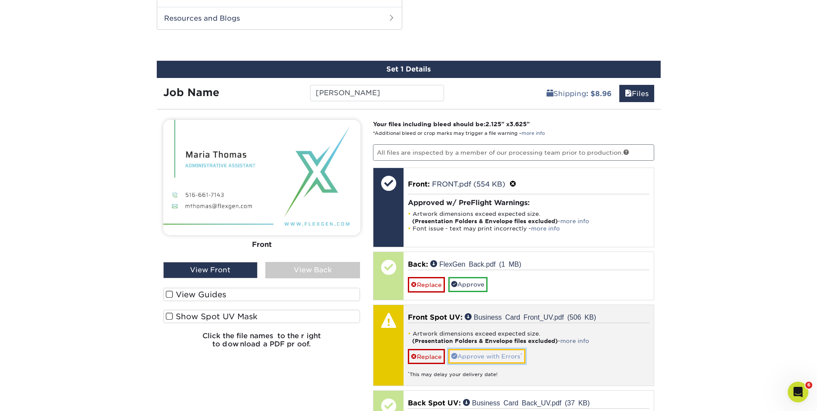
click at [502, 357] on link "Approve with Errors *" at bounding box center [486, 356] width 77 height 15
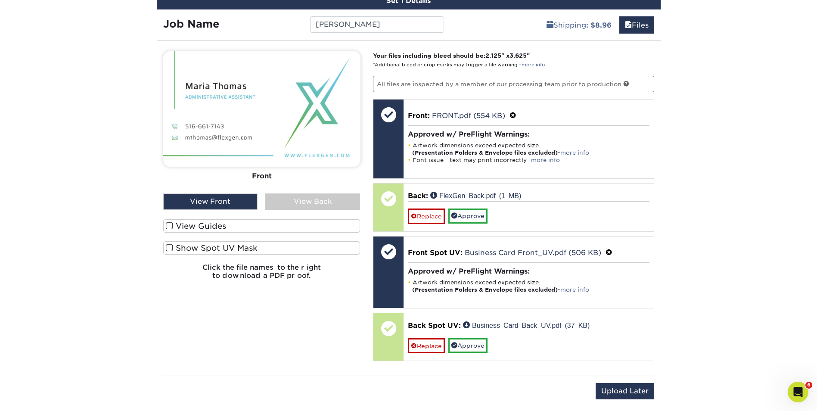
scroll to position [603, 0]
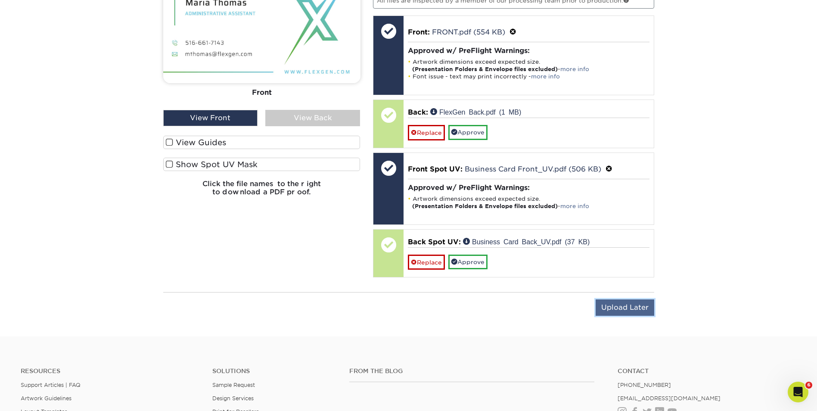
click at [613, 311] on input "Upload Later" at bounding box center [624, 307] width 59 height 16
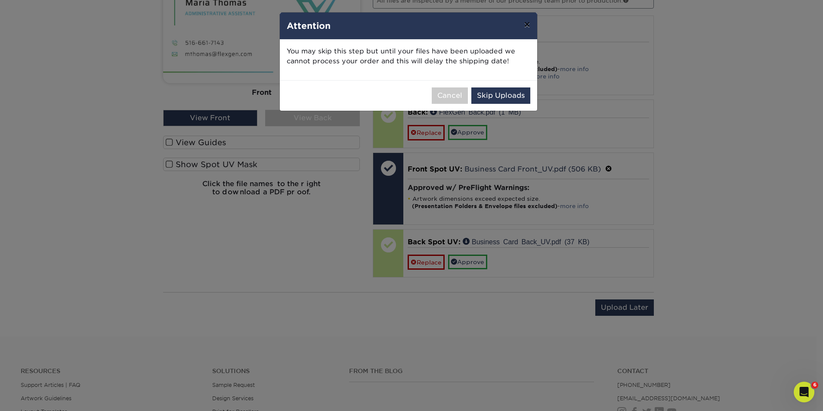
click at [522, 23] on button "×" at bounding box center [527, 24] width 20 height 24
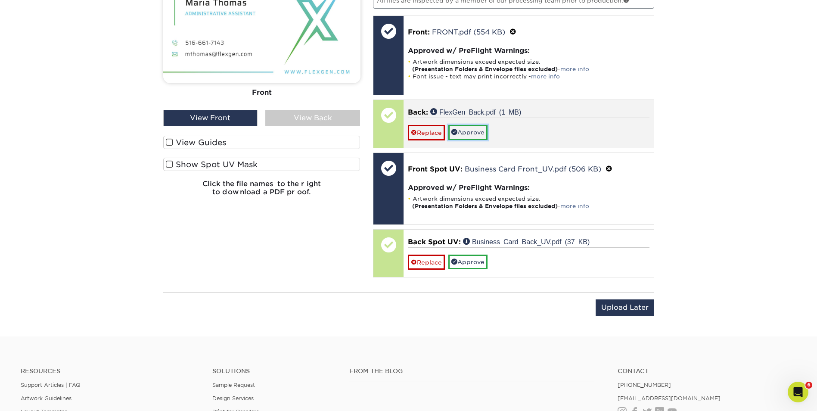
click at [483, 132] on link "Approve" at bounding box center [467, 132] width 39 height 15
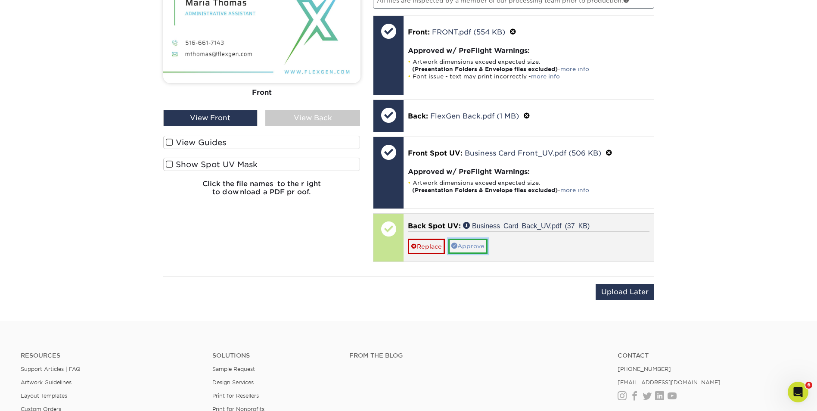
click at [470, 249] on link "Approve" at bounding box center [467, 246] width 39 height 15
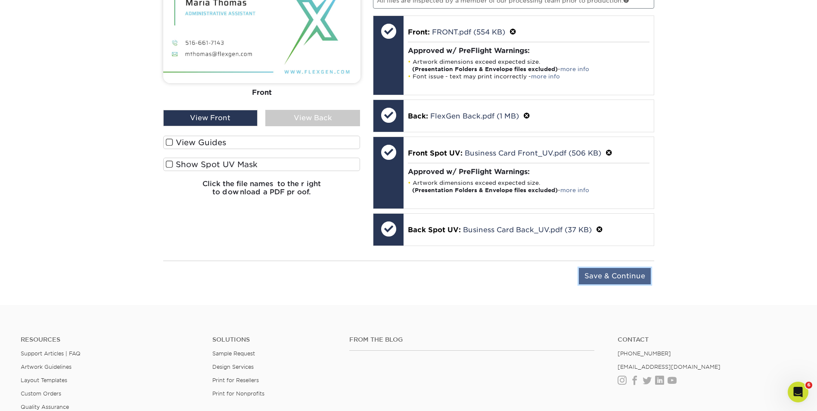
click at [621, 281] on input "Save & Continue" at bounding box center [615, 276] width 72 height 16
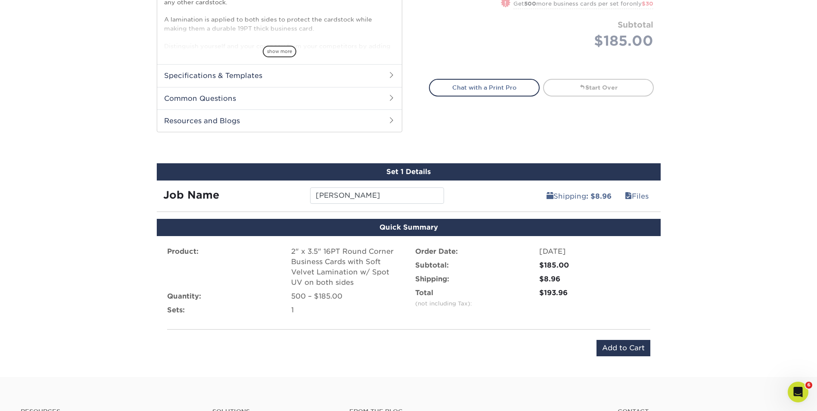
scroll to position [387, 0]
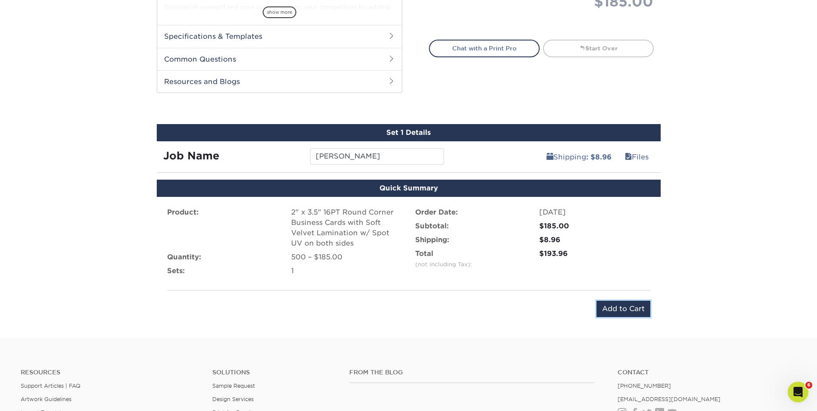
click at [621, 311] on input "Add to Cart" at bounding box center [623, 309] width 54 height 16
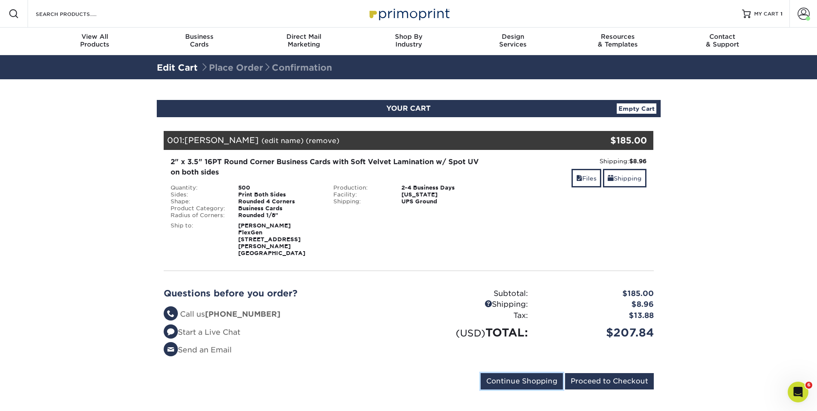
drag, startPoint x: 524, startPoint y: 369, endPoint x: 516, endPoint y: 363, distance: 10.1
click at [523, 373] on input "Continue Shopping" at bounding box center [521, 381] width 82 height 16
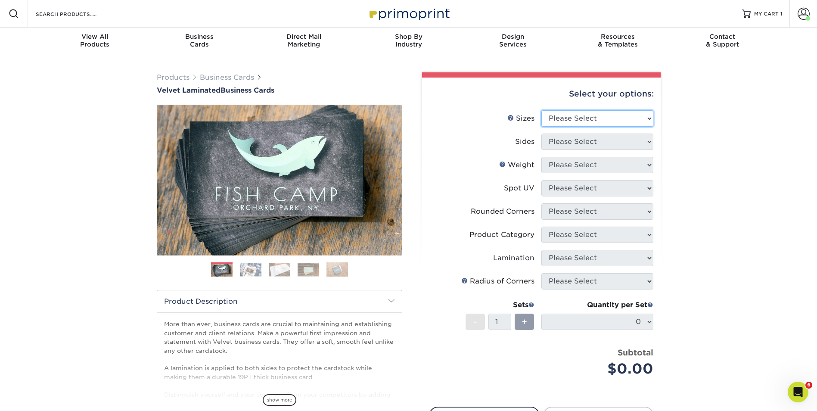
drag, startPoint x: 577, startPoint y: 119, endPoint x: 574, endPoint y: 126, distance: 7.9
click at [577, 119] on select "Please Select 1.5" x 3.5" - Mini 1.75" x 3.5" - Mini 2" x 2" - Square 2" x 3" -…" at bounding box center [597, 118] width 112 height 16
select select "2.00x3.50"
click at [541, 110] on select "Please Select 1.5" x 3.5" - Mini 1.75" x 3.5" - Mini 2" x 2" - Square 2" x 3" -…" at bounding box center [597, 118] width 112 height 16
click at [578, 142] on select "Please Select Print Both Sides Print Front Only" at bounding box center [597, 141] width 112 height 16
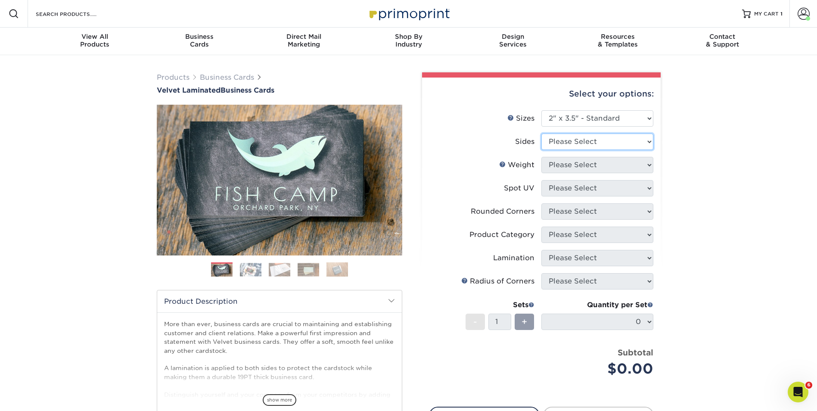
select select "13abbda7-1d64-4f25-8bb2-c179b224825d"
click at [541, 133] on select "Please Select Print Both Sides Print Front Only" at bounding box center [597, 141] width 112 height 16
click at [572, 166] on select "Please Select 16PT" at bounding box center [597, 165] width 112 height 16
select select "16PT"
click at [541, 157] on select "Please Select 16PT" at bounding box center [597, 165] width 112 height 16
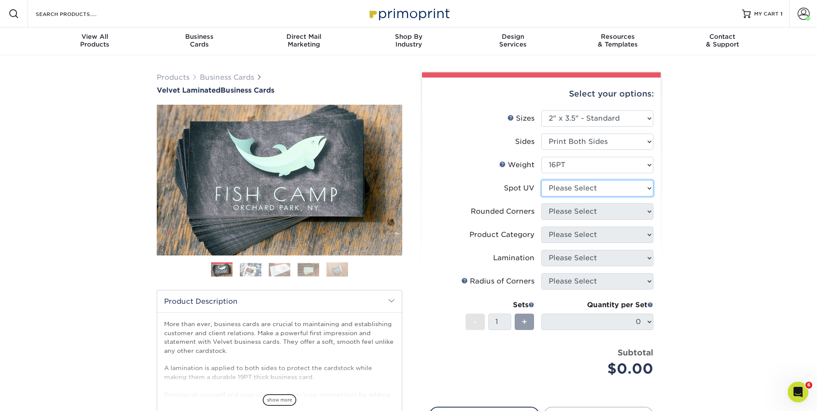
click at [611, 189] on select "Please Select No Spot UV Front and Back (Both Sides) Front Only Back Only" at bounding box center [597, 188] width 112 height 16
select select "0"
click at [541, 180] on select "Please Select No Spot UV Front and Back (Both Sides) Front Only Back Only" at bounding box center [597, 188] width 112 height 16
click at [619, 214] on select "Please Select Yes - Round 2 Corners Yes - Round 4 Corners No" at bounding box center [597, 211] width 112 height 16
select select "7672df9e-0e0a-464d-8e1f-920c575e4da3"
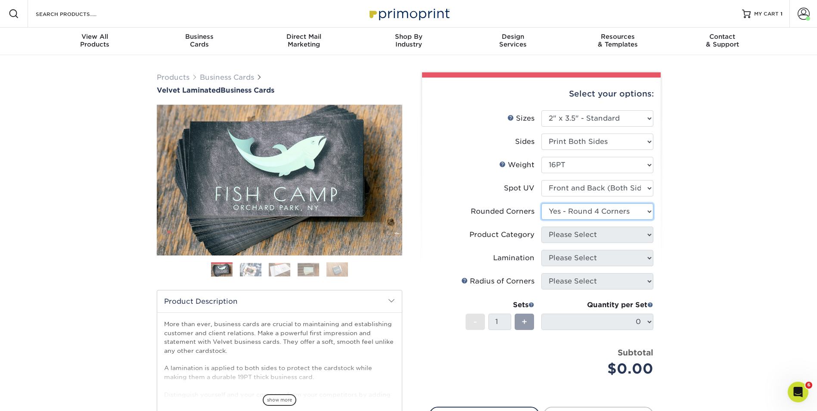
click at [541, 203] on select "Please Select Yes - Round 2 Corners Yes - Round 4 Corners No" at bounding box center [597, 211] width 112 height 16
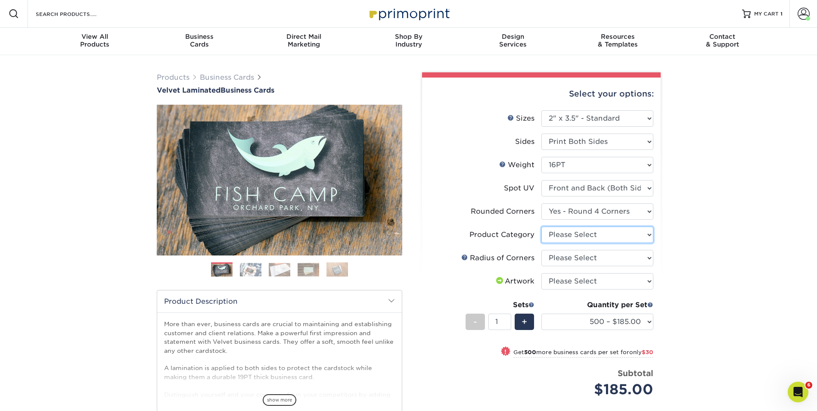
click at [629, 235] on select "Please Select Business Cards" at bounding box center [597, 234] width 112 height 16
select select "3b5148f1-0588-4f88-a218-97bcfdce65c1"
click at [541, 226] on select "Please Select Business Cards" at bounding box center [597, 234] width 112 height 16
click at [598, 259] on select "Please Select Rounded 1/8" Rounded 1/4"" at bounding box center [597, 258] width 112 height 16
select select "589680c7-ee9a-431b-9d12-d7aeb1386a97"
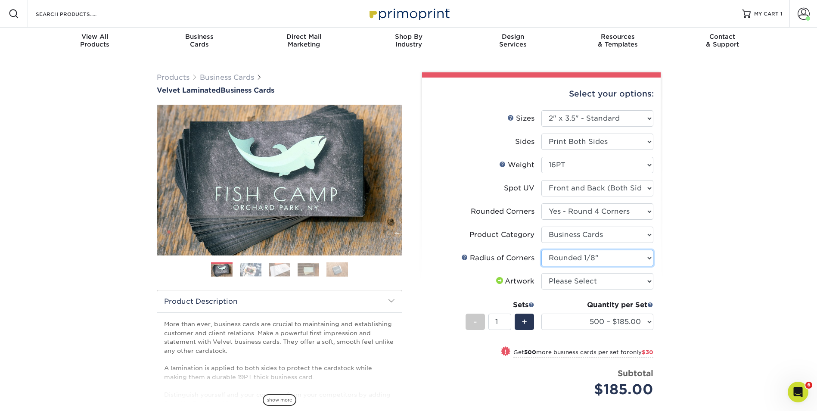
click at [541, 250] on select "Please Select Rounded 1/8" Rounded 1/4"" at bounding box center [597, 258] width 112 height 16
